Goal: Task Accomplishment & Management: Complete application form

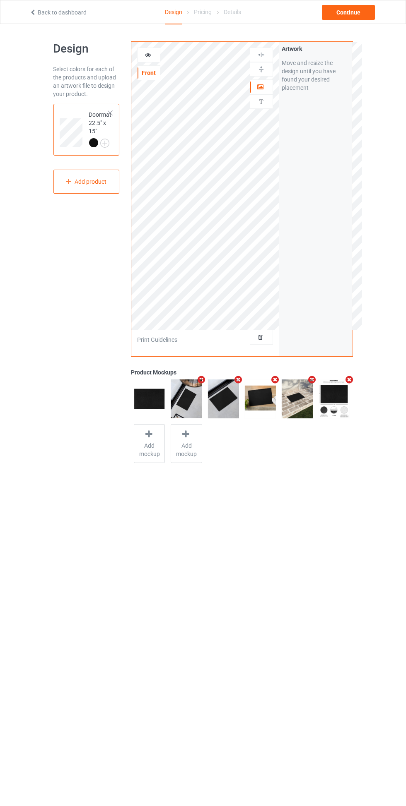
click at [270, 336] on div at bounding box center [261, 337] width 22 height 8
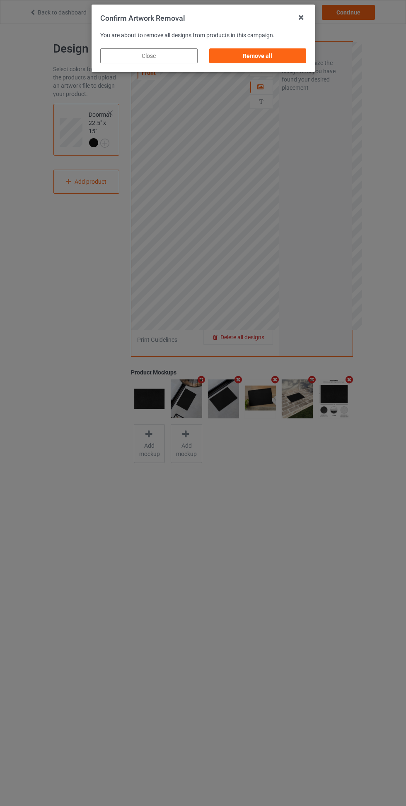
click at [278, 60] on div "Remove all" at bounding box center [257, 55] width 97 height 15
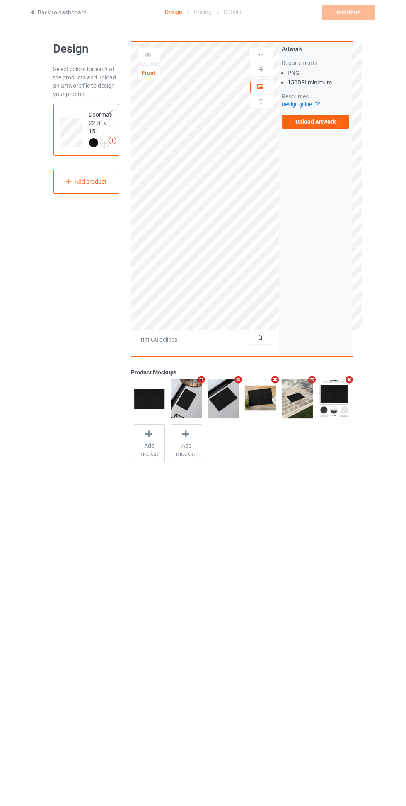
click at [332, 126] on label "Upload Artwork" at bounding box center [315, 122] width 68 height 14
click at [0, 0] on input "Upload Artwork" at bounding box center [0, 0] width 0 height 0
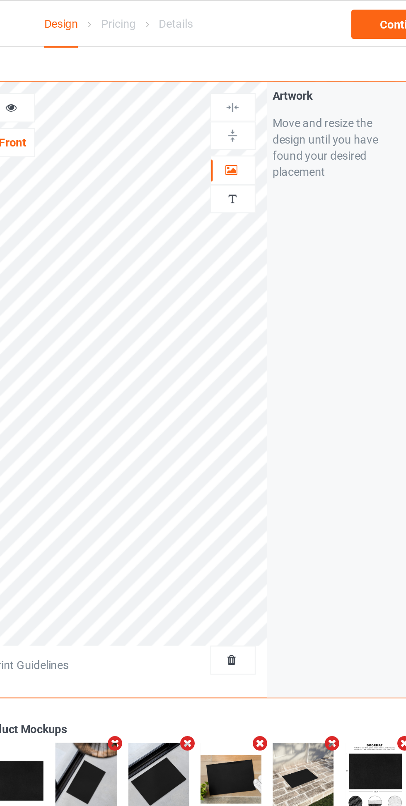
click at [266, 84] on div at bounding box center [261, 87] width 22 height 8
click at [265, 86] on div at bounding box center [261, 87] width 22 height 8
click at [264, 67] on img at bounding box center [261, 69] width 8 height 8
click at [265, 55] on div at bounding box center [261, 55] width 22 height 8
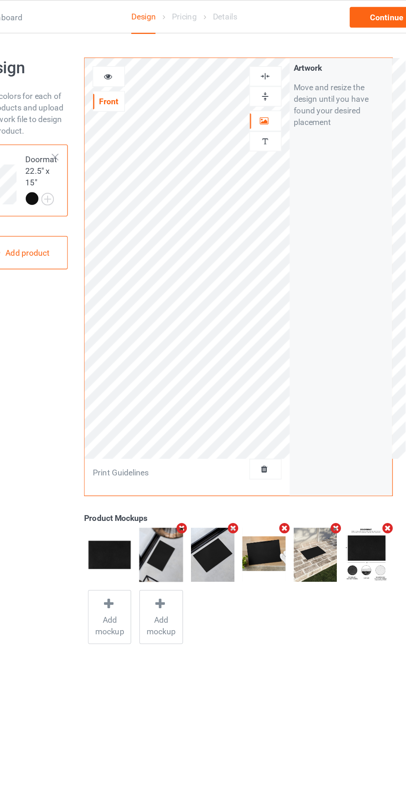
click at [153, 54] on div at bounding box center [148, 55] width 22 height 8
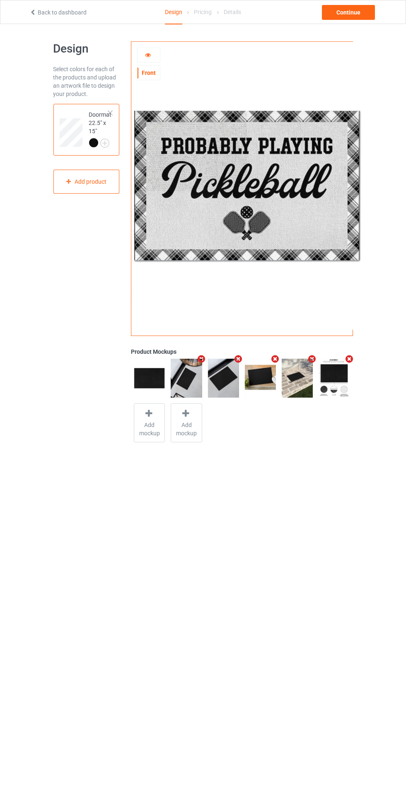
scroll to position [11, 0]
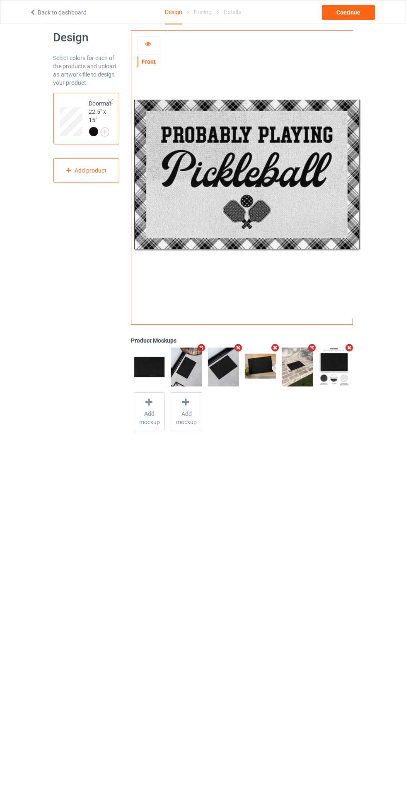
click at [150, 43] on icon at bounding box center [147, 43] width 7 height 6
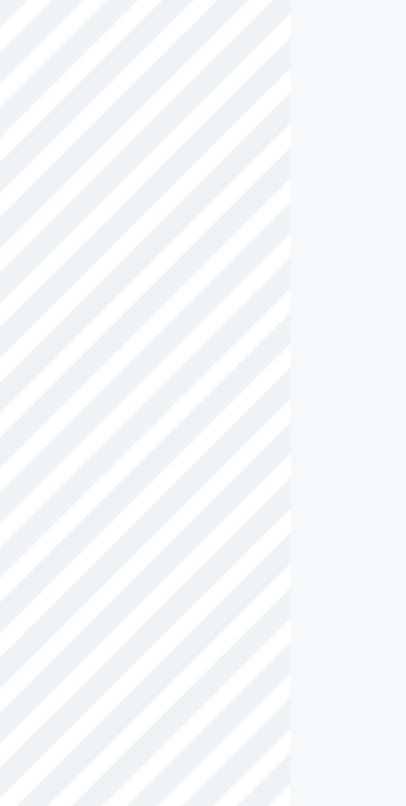
scroll to position [11, 0]
click at [296, 202] on div "Artwork Move and resize the design until you have found your desired placement" at bounding box center [316, 188] width 74 height 315
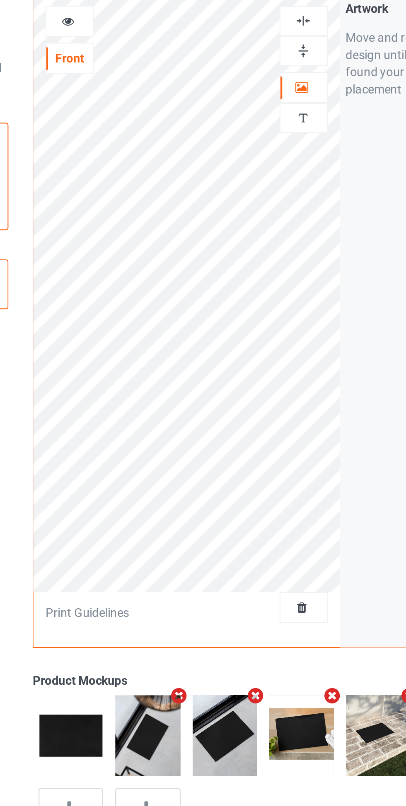
click at [265, 56] on div at bounding box center [261, 59] width 22 height 8
click at [266, 46] on div at bounding box center [261, 44] width 22 height 8
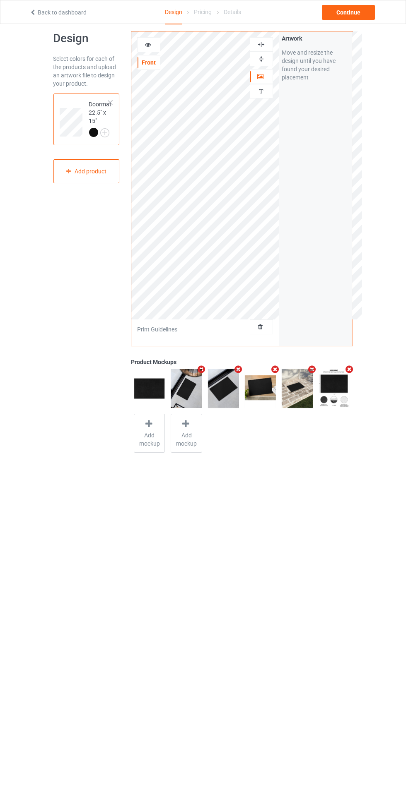
scroll to position [20, 0]
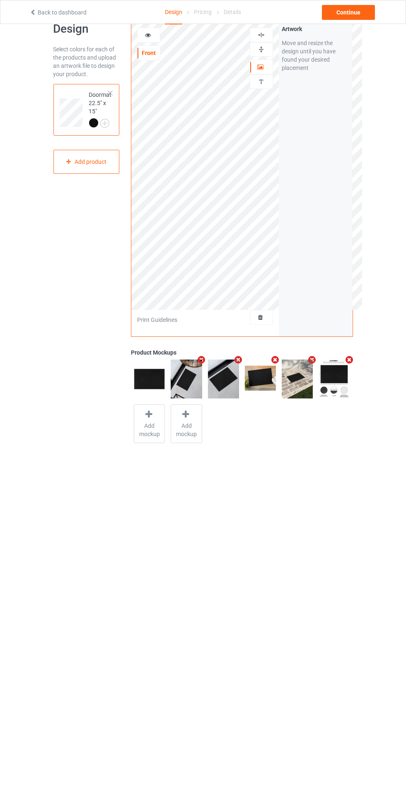
click at [152, 33] on div at bounding box center [148, 35] width 22 height 8
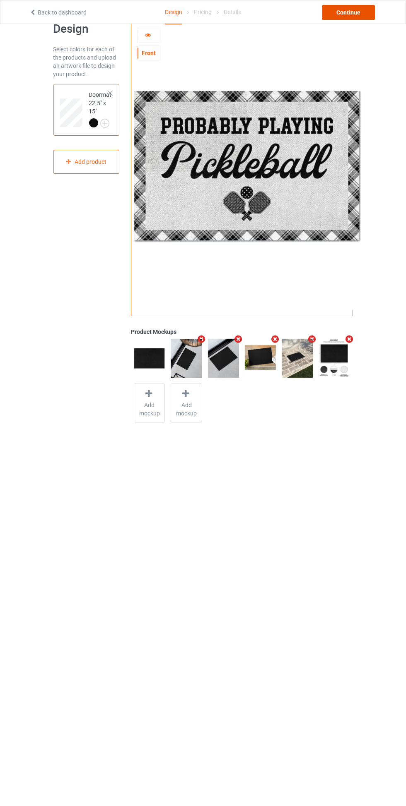
click at [358, 11] on div "Continue" at bounding box center [348, 12] width 53 height 15
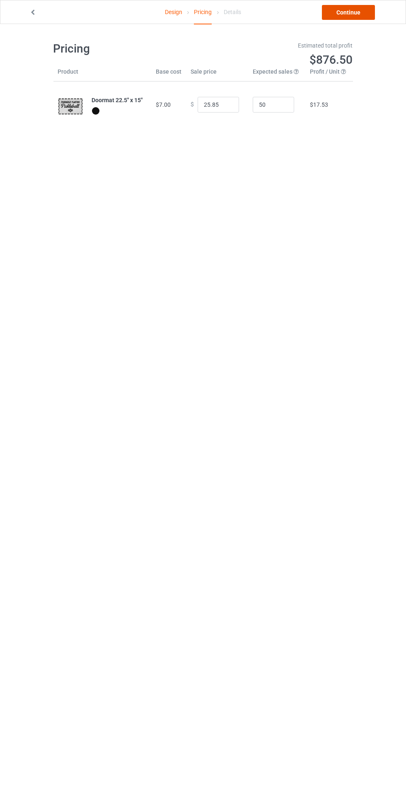
click at [363, 19] on link "Continue" at bounding box center [348, 12] width 53 height 15
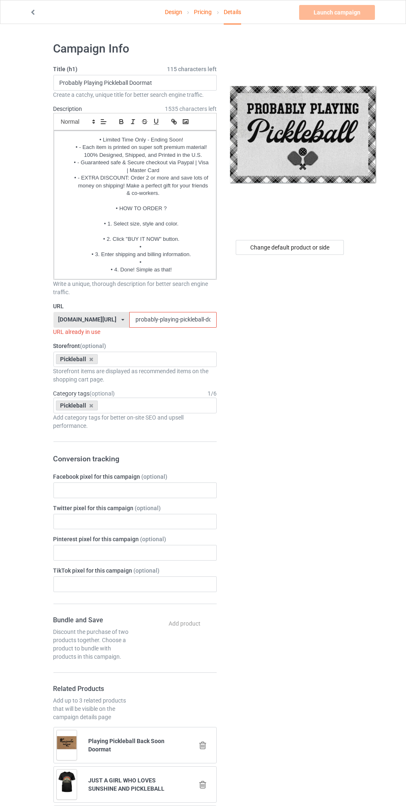
click at [202, 320] on input "probably-playing-pickleball-doormat" at bounding box center [172, 320] width 87 height 16
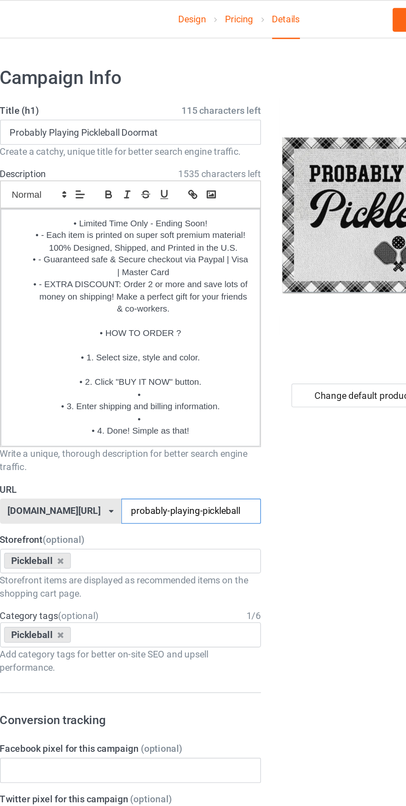
type input "probably-playing-pickleball"
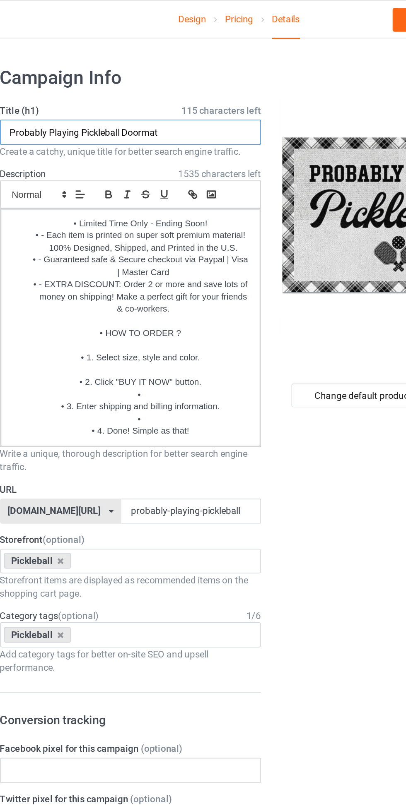
click at [190, 85] on input "Probably Playing Pickleball Doormat" at bounding box center [134, 83] width 163 height 16
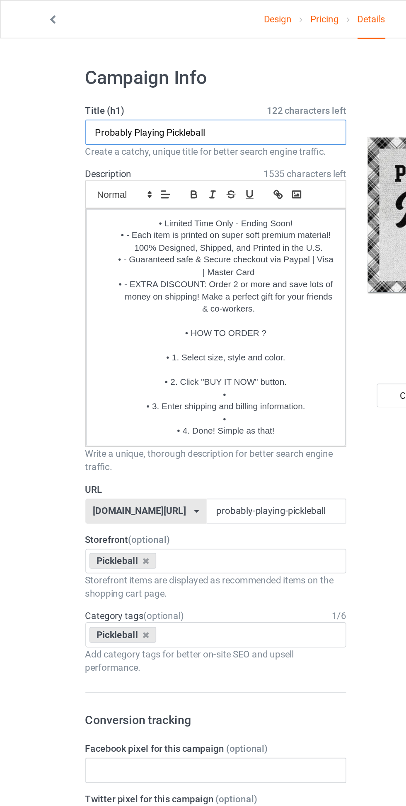
type input "Probably Playing Pickleball"
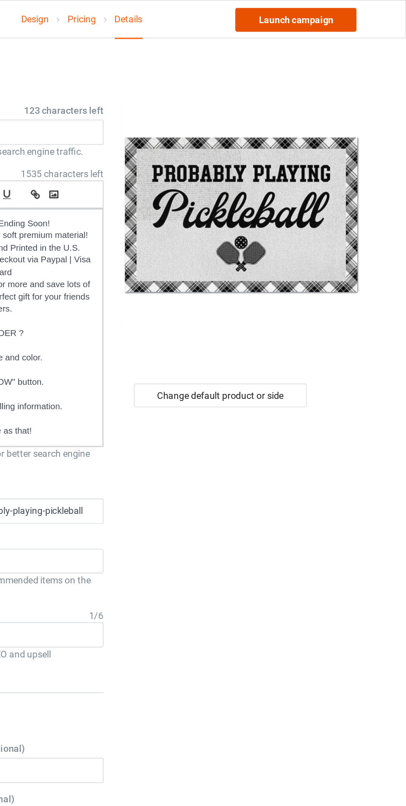
click at [348, 16] on link "Launch campaign" at bounding box center [337, 12] width 76 height 15
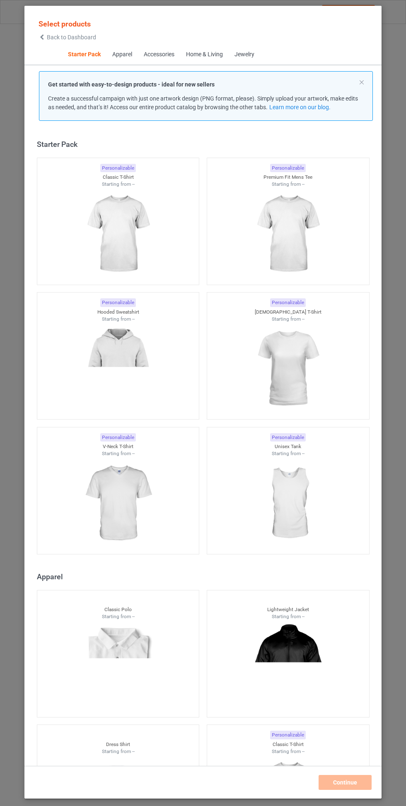
scroll to position [10, 0]
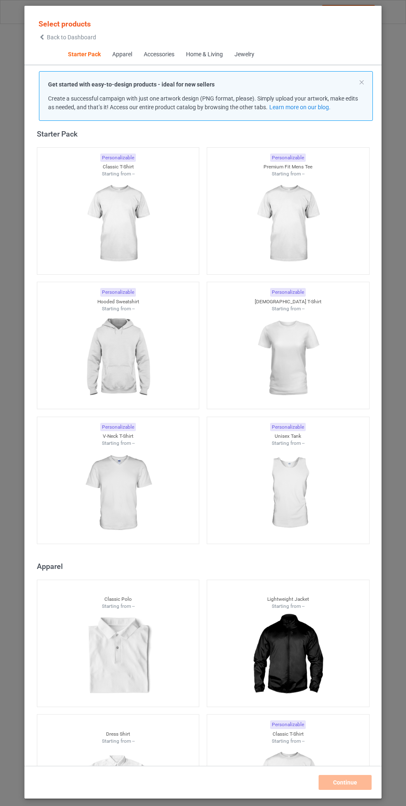
click at [92, 23] on h3 "Select products" at bounding box center [67, 24] width 58 height 10
click at [89, 34] on span "Back to Dashboard" at bounding box center [71, 37] width 49 height 7
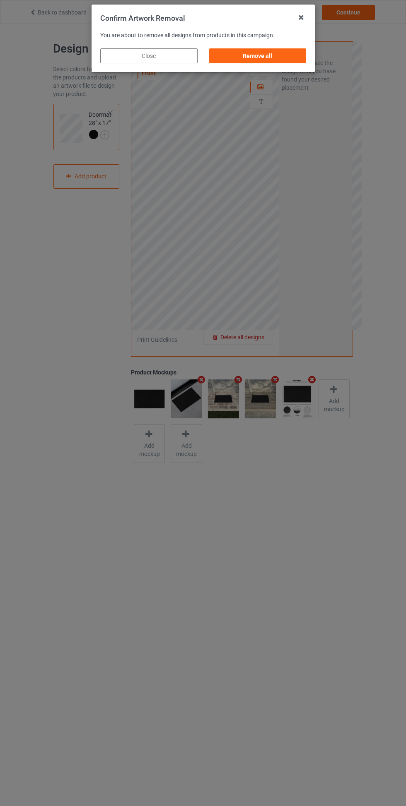
click at [274, 60] on div "Remove all" at bounding box center [257, 55] width 97 height 15
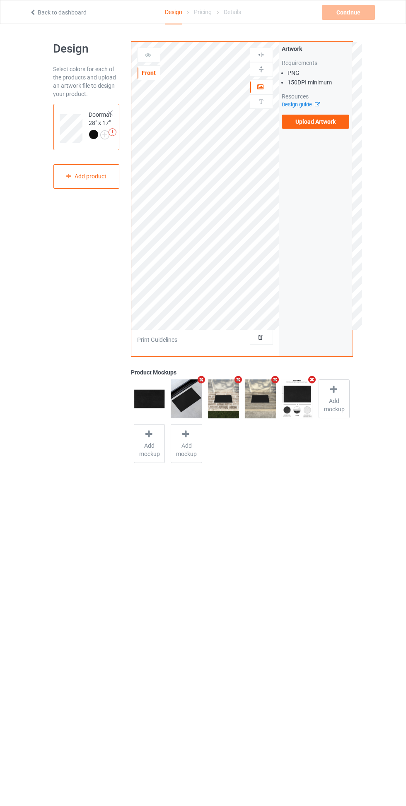
click at [327, 121] on label "Upload Artwork" at bounding box center [315, 122] width 68 height 14
click at [0, 0] on input "Upload Artwork" at bounding box center [0, 0] width 0 height 0
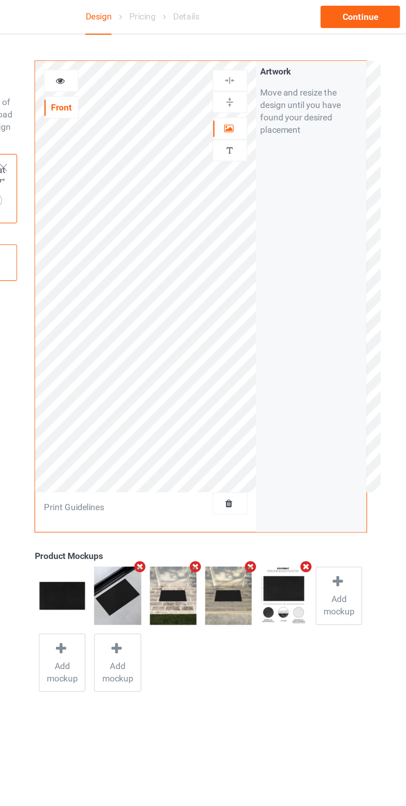
click at [262, 83] on icon at bounding box center [260, 86] width 7 height 6
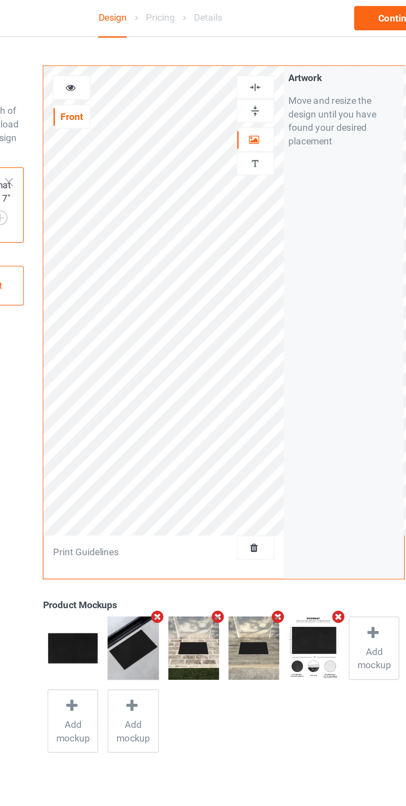
click at [262, 67] on img at bounding box center [261, 69] width 8 height 8
click at [257, 54] on img at bounding box center [261, 55] width 8 height 8
click at [262, 70] on img at bounding box center [261, 69] width 8 height 8
click at [262, 55] on img at bounding box center [261, 55] width 8 height 8
click at [262, 69] on img at bounding box center [261, 69] width 8 height 8
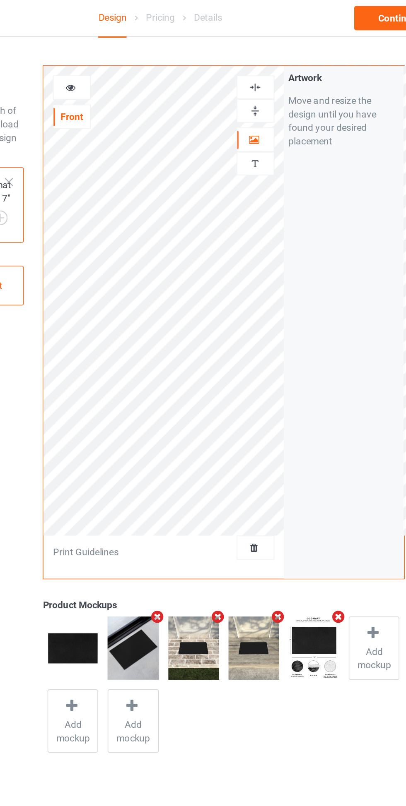
click at [259, 58] on img at bounding box center [261, 55] width 8 height 8
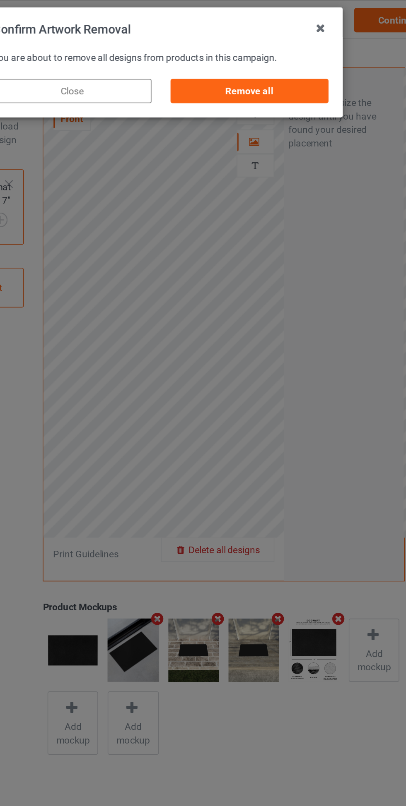
click at [289, 57] on div "Remove all" at bounding box center [257, 55] width 97 height 15
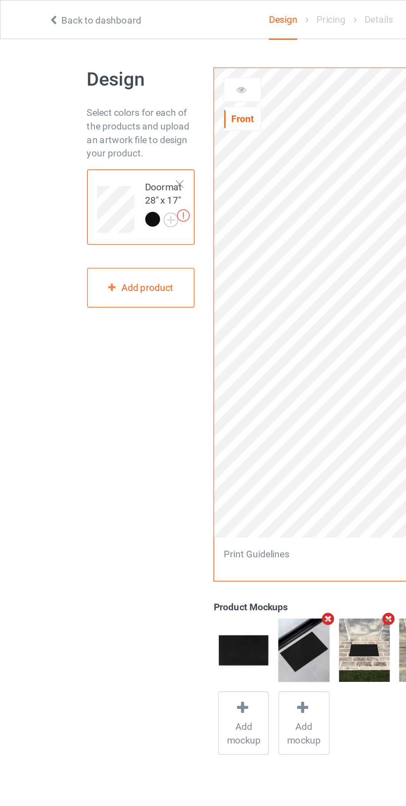
click at [65, 23] on div "Back to dashboard Design Pricing Details Continue Missing artworks" at bounding box center [203, 11] width 358 height 23
click at [68, 14] on link "Back to dashboard" at bounding box center [57, 12] width 57 height 7
